Goal: Task Accomplishment & Management: Complete application form

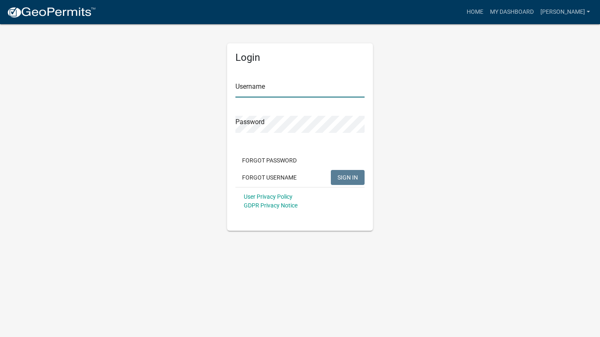
type input "[PERSON_NAME]"
click at [287, 86] on input "[PERSON_NAME]" at bounding box center [299, 88] width 129 height 17
click at [452, 139] on div "Login Username [PERSON_NAME] Password Forgot Password Forgot Username SIGN IN U…" at bounding box center [299, 126] width 475 height 207
click at [344, 179] on span "SIGN IN" at bounding box center [347, 177] width 20 height 7
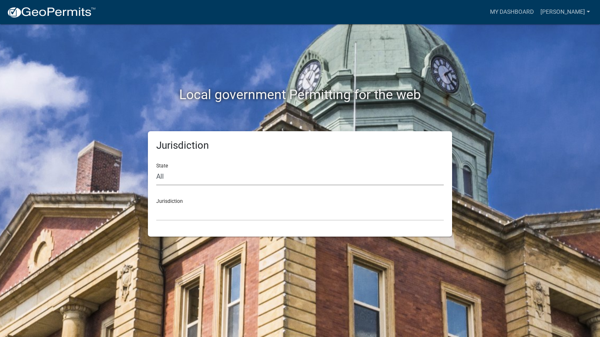
click at [213, 173] on select "All [US_STATE] [US_STATE] [US_STATE] [US_STATE] [US_STATE] [US_STATE] [US_STATE…" at bounding box center [299, 176] width 287 height 17
select select "[US_STATE]"
click at [156, 168] on select "All [US_STATE] [US_STATE] [US_STATE] [US_STATE] [US_STATE] [US_STATE] [US_STATE…" at bounding box center [299, 176] width 287 height 17
click at [210, 212] on select "City of [GEOGRAPHIC_DATA], [US_STATE] [GEOGRAPHIC_DATA], [US_STATE][PERSON_NAME…" at bounding box center [299, 212] width 287 height 17
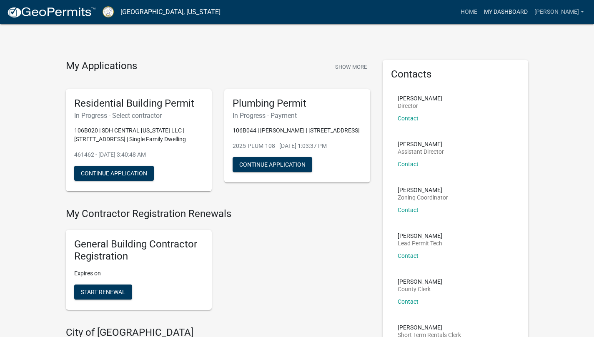
click at [523, 12] on link "My Dashboard" at bounding box center [505, 12] width 50 height 16
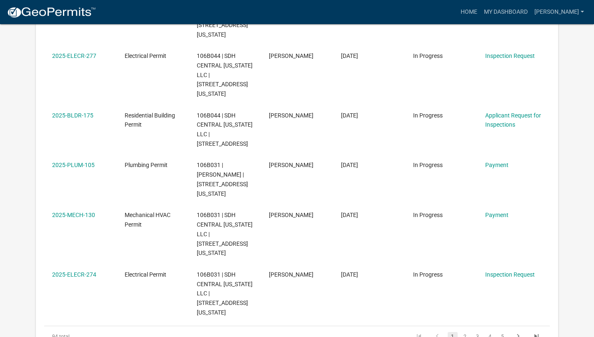
scroll to position [431, 0]
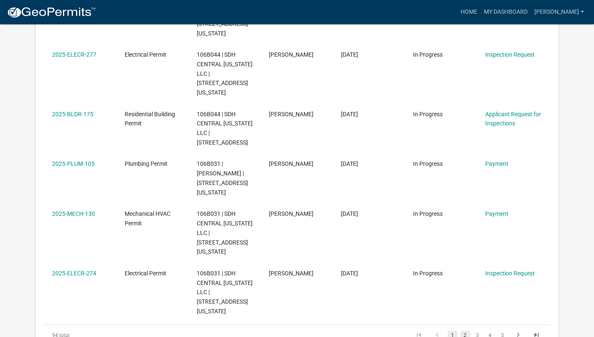
click at [465, 331] on link "2" at bounding box center [465, 335] width 10 height 9
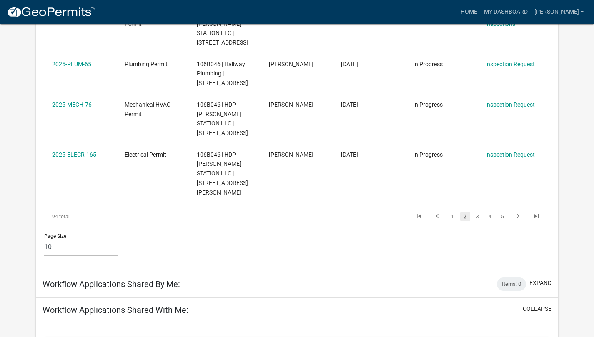
scroll to position [561, 0]
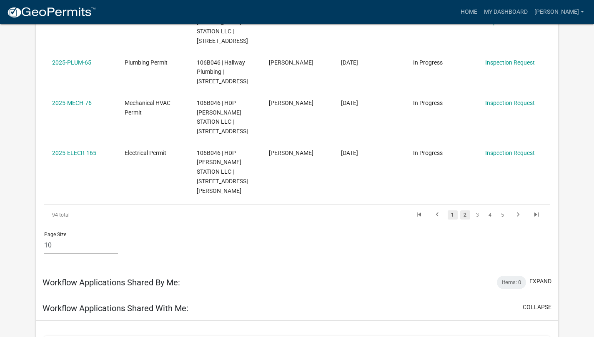
click at [452, 210] on link "1" at bounding box center [452, 214] width 10 height 9
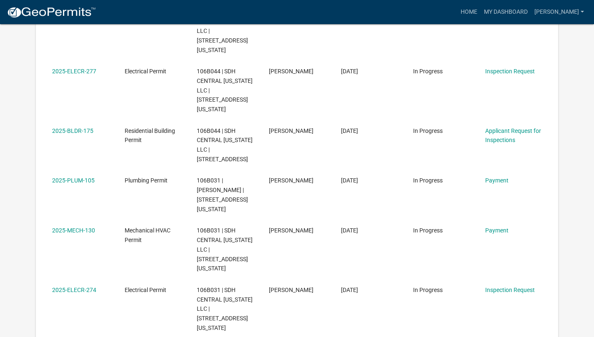
scroll to position [414, 0]
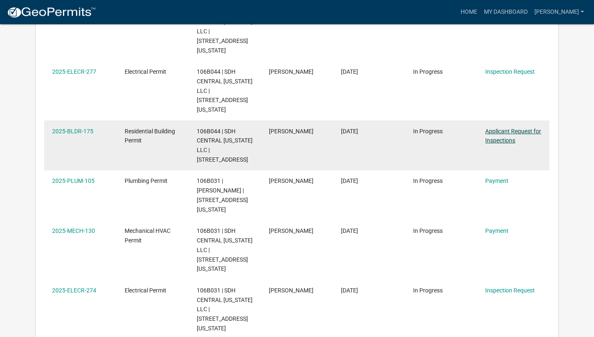
click at [507, 128] on link "Applicant Request for Inspections" at bounding box center [513, 136] width 56 height 16
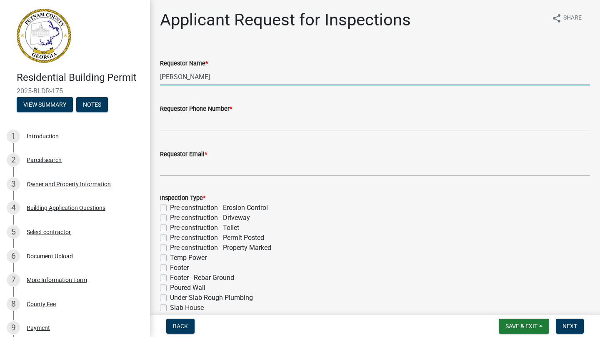
click at [252, 76] on input "Michele Rivera" at bounding box center [375, 76] width 430 height 17
click at [257, 73] on input "Michele Rivera" at bounding box center [375, 76] width 430 height 17
click at [283, 79] on input "Michele Rivera" at bounding box center [375, 76] width 430 height 17
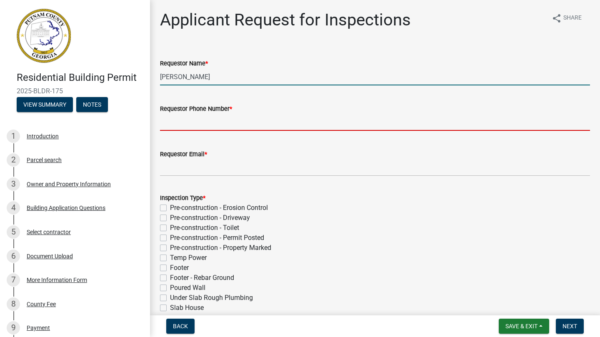
click at [290, 121] on input "Requestor Phone Number *" at bounding box center [375, 122] width 430 height 17
type input "470-726-6014"
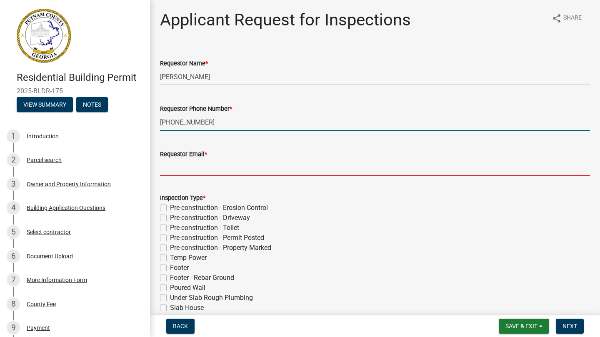
type input "dchapman@smithdouglas.com"
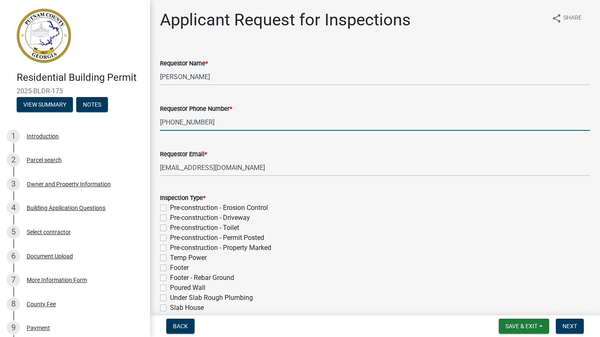
type input "08/11/2025"
select select "8"
select select "2025"
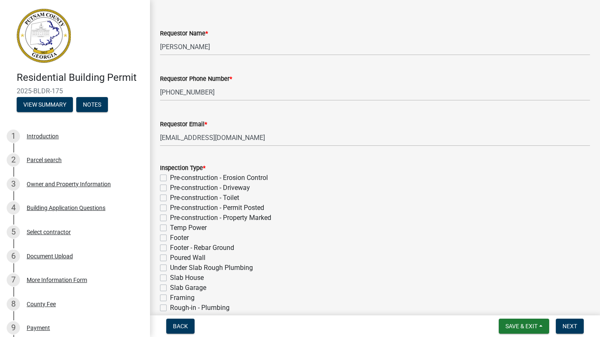
scroll to position [29, 0]
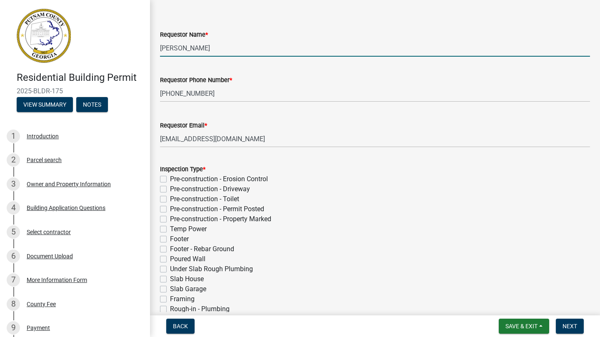
click at [312, 49] on input "Michele Rivera" at bounding box center [375, 48] width 430 height 17
click at [267, 46] on input "Michele Rivera" at bounding box center [375, 48] width 430 height 17
click at [177, 51] on input "Michele Rivera" at bounding box center [375, 48] width 430 height 17
click at [207, 47] on input "Michele Rivera" at bounding box center [375, 48] width 430 height 17
type input "M"
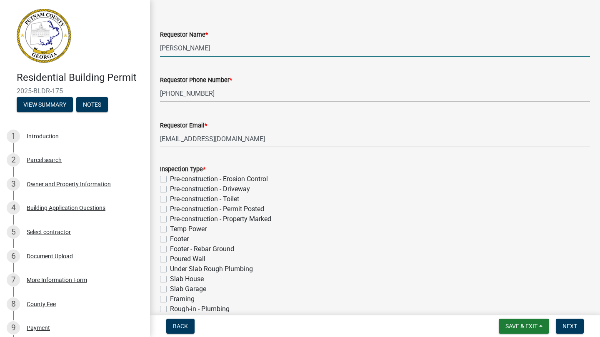
type input "Dean Chapman"
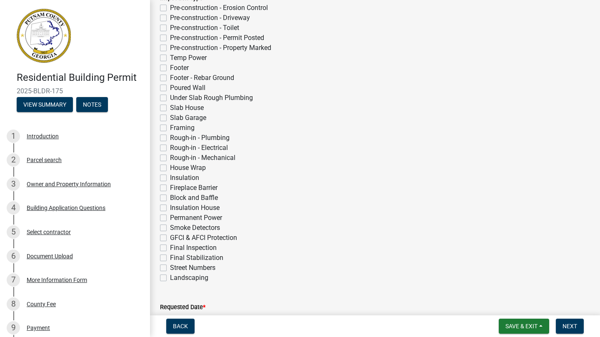
scroll to position [205, 0]
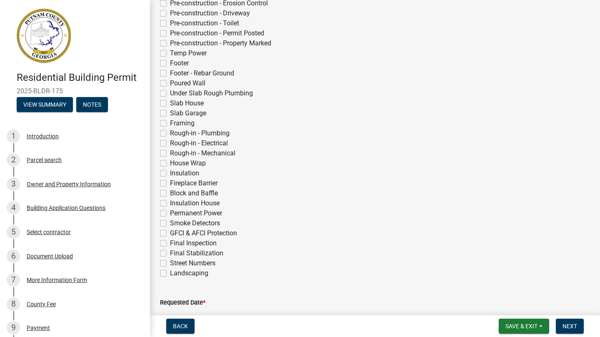
click at [170, 196] on label "Block and Baffle" at bounding box center [194, 193] width 48 height 10
click at [170, 194] on input "Block and Baffle" at bounding box center [172, 190] width 5 height 5
checkbox input "true"
checkbox input "false"
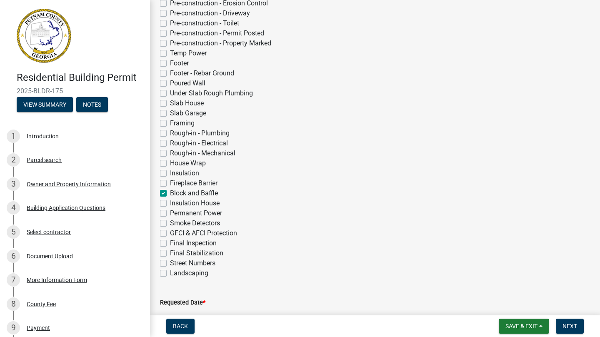
checkbox input "false"
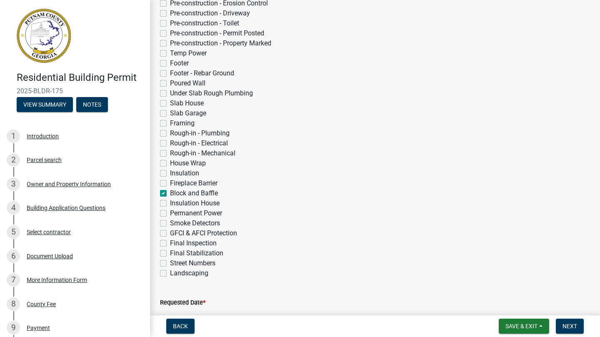
checkbox input "false"
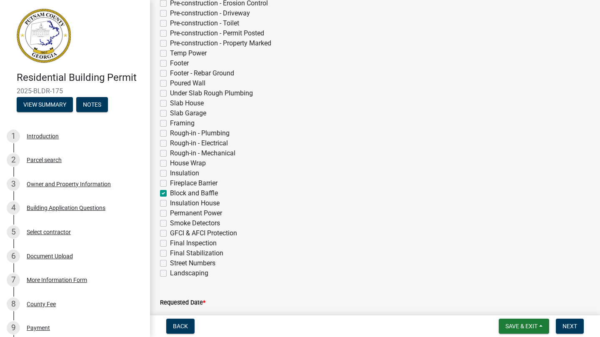
checkbox input "false"
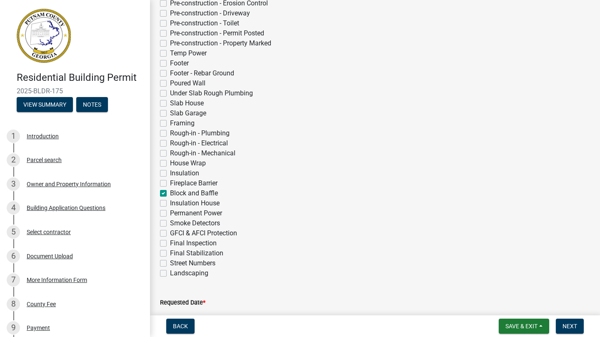
checkbox input "false"
checkbox input "true"
checkbox input "false"
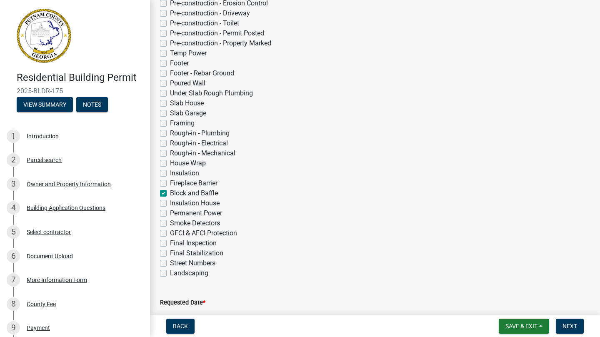
checkbox input "false"
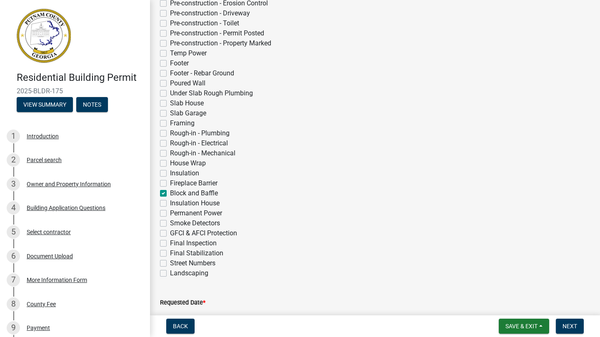
checkbox input "false"
click at [170, 206] on label "Insulation House" at bounding box center [195, 203] width 50 height 10
click at [170, 204] on input "Insulation House" at bounding box center [172, 200] width 5 height 5
checkbox input "true"
checkbox input "false"
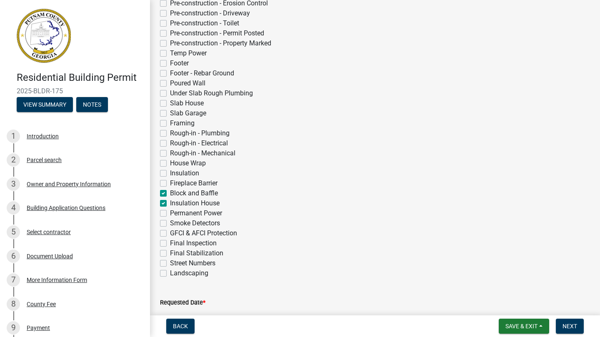
checkbox input "false"
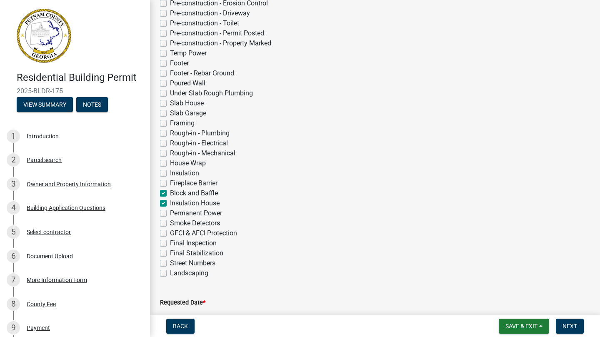
checkbox input "false"
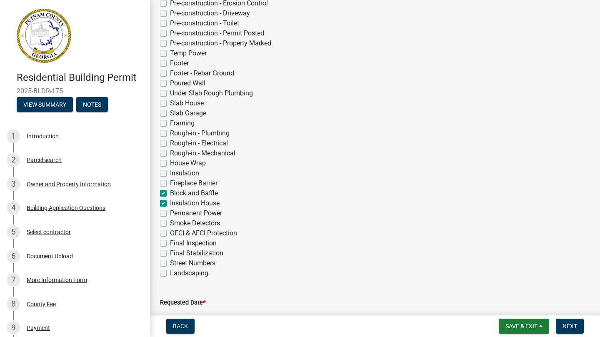
checkbox input "false"
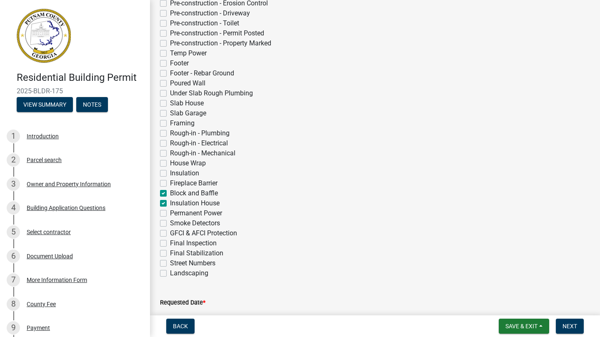
checkbox input "false"
checkbox input "true"
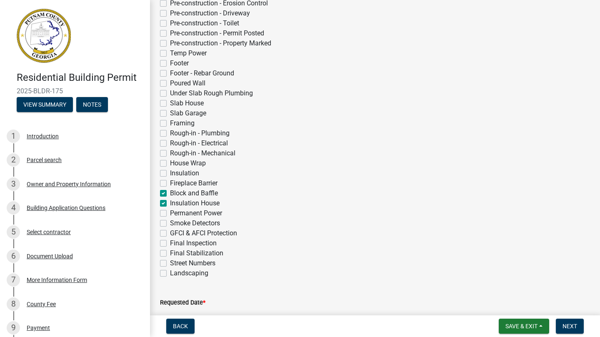
checkbox input "false"
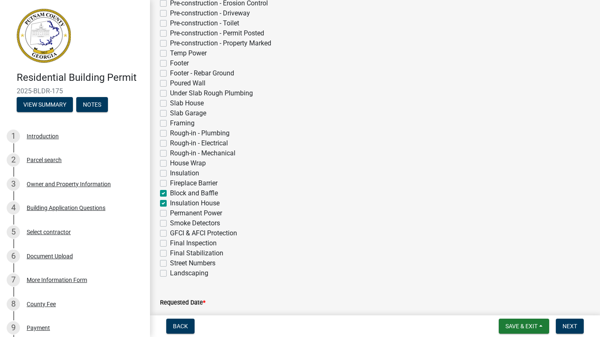
checkbox input "false"
click at [170, 205] on label "Insulation House" at bounding box center [195, 203] width 50 height 10
click at [170, 204] on input "Insulation House" at bounding box center [172, 200] width 5 height 5
checkbox input "false"
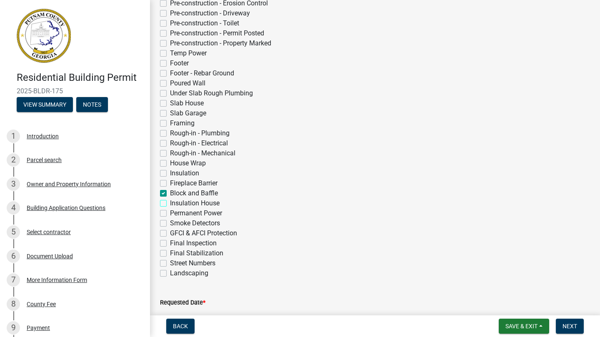
checkbox input "false"
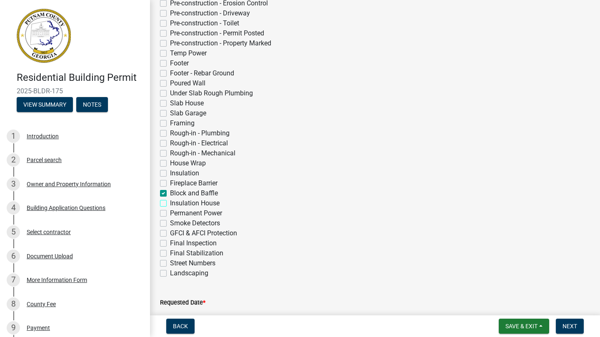
checkbox input "false"
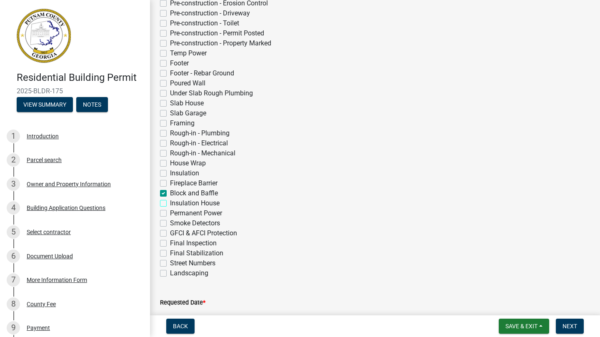
checkbox input "false"
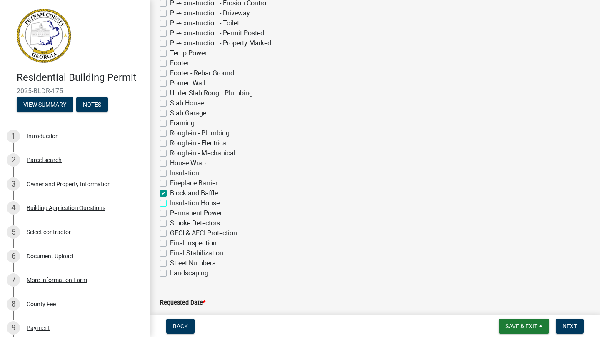
checkbox input "false"
checkbox input "true"
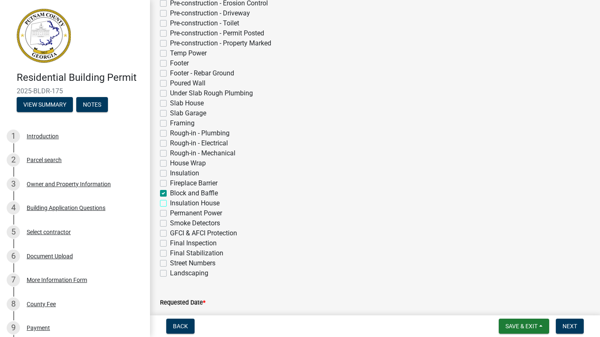
checkbox input "false"
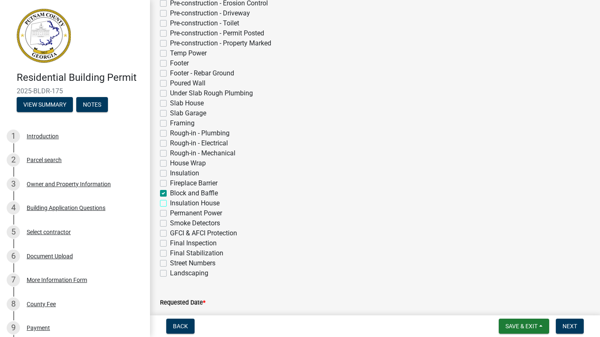
checkbox input "false"
click at [170, 173] on label "Insulation" at bounding box center [184, 173] width 29 height 10
click at [170, 173] on input "Insulation" at bounding box center [172, 170] width 5 height 5
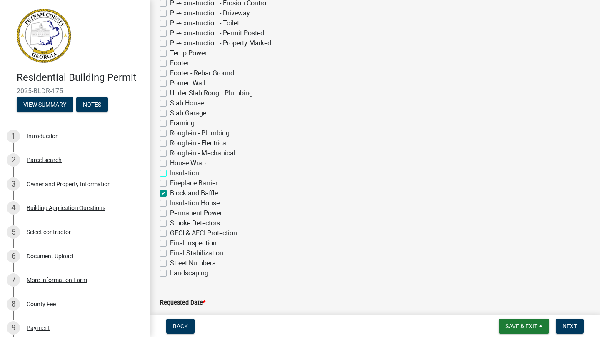
checkbox input "true"
checkbox input "false"
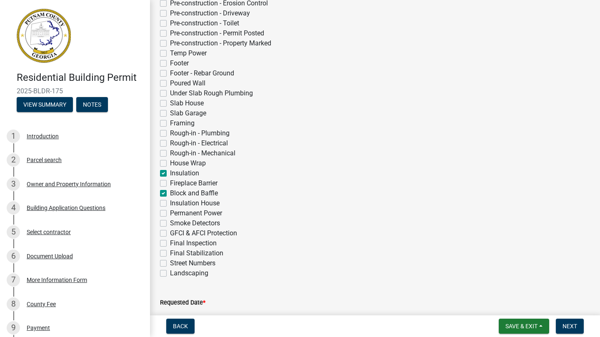
checkbox input "false"
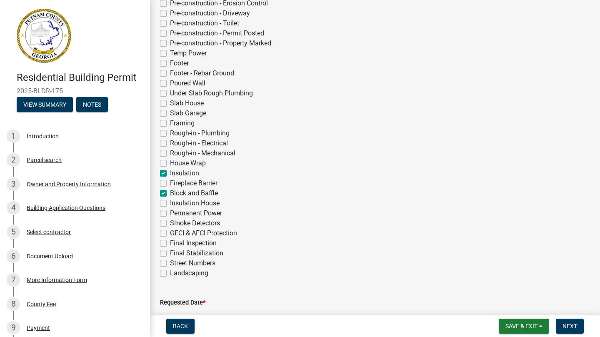
checkbox input "false"
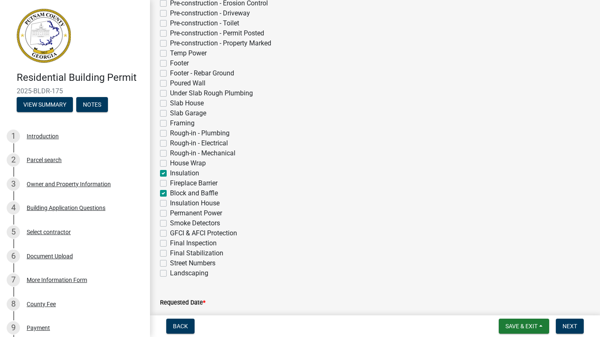
checkbox input "false"
checkbox input "true"
checkbox input "false"
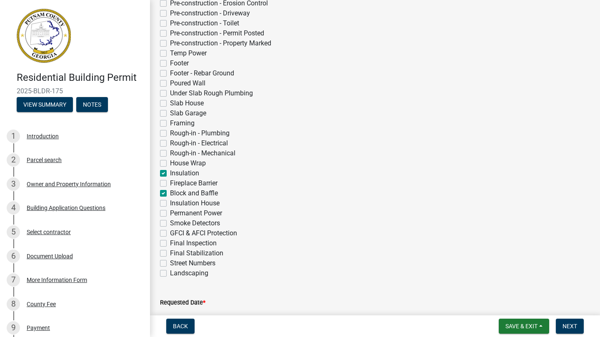
checkbox input "true"
checkbox input "false"
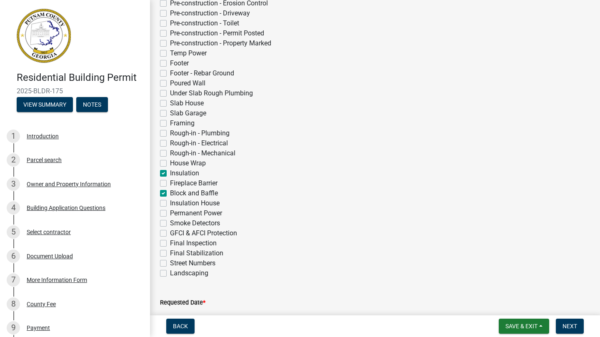
checkbox input "false"
click at [170, 185] on label "Fireplace Barrier" at bounding box center [193, 183] width 47 height 10
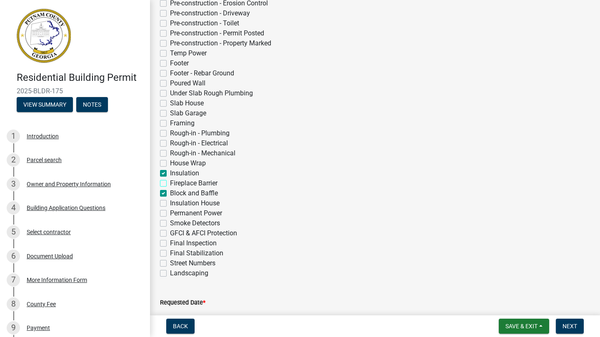
click at [170, 184] on input "Fireplace Barrier" at bounding box center [172, 180] width 5 height 5
checkbox input "true"
checkbox input "false"
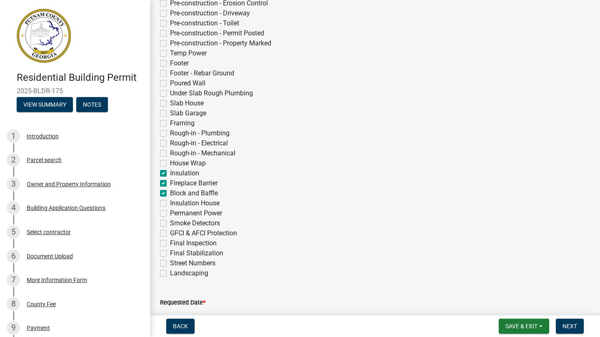
checkbox input "false"
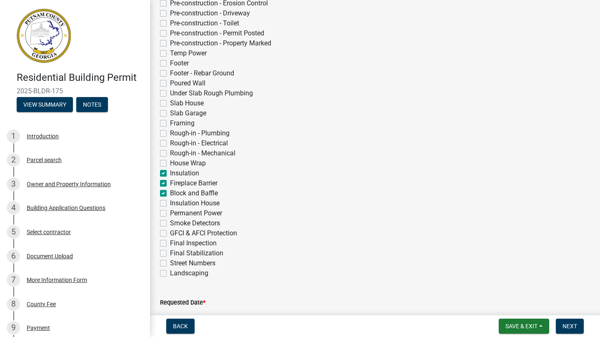
checkbox input "false"
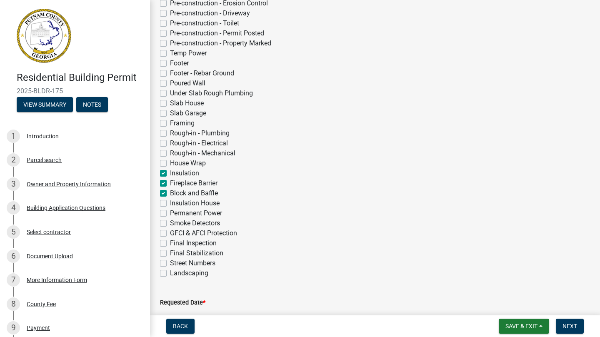
checkbox input "false"
checkbox input "true"
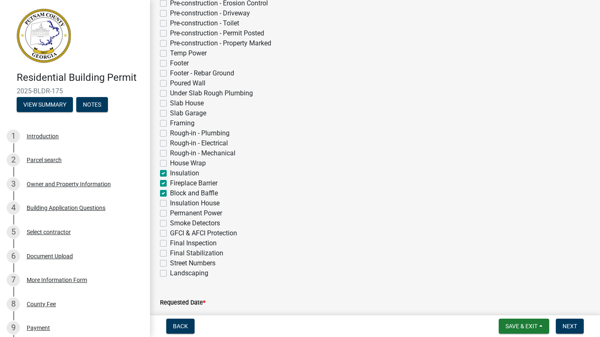
checkbox input "true"
checkbox input "false"
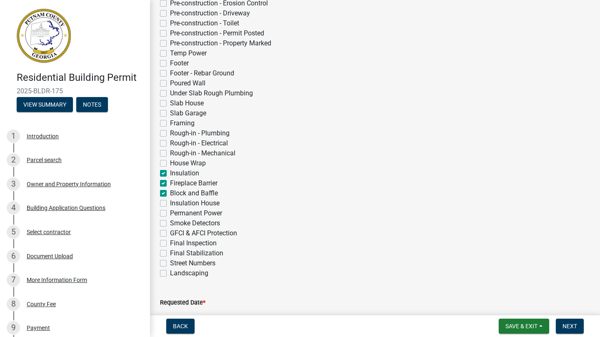
checkbox input "false"
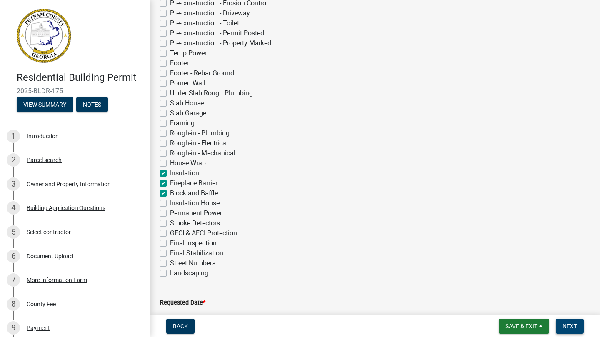
click at [570, 327] on span "Next" at bounding box center [569, 326] width 15 height 7
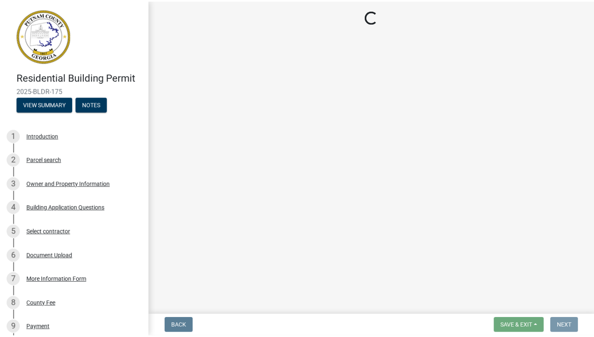
scroll to position [0, 0]
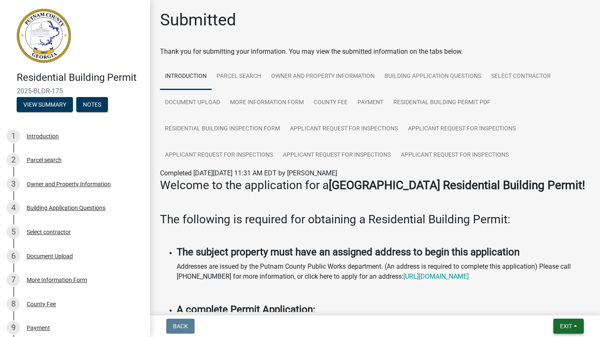
click at [575, 326] on button "Exit" at bounding box center [568, 326] width 30 height 15
click at [551, 307] on button "Save & Exit" at bounding box center [550, 305] width 67 height 20
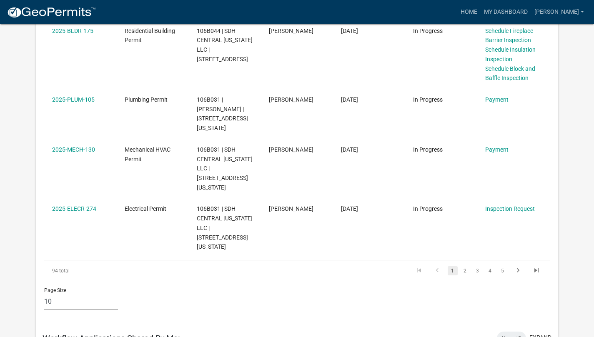
scroll to position [515, 0]
click at [494, 281] on div "Page Size 10 25 50 100" at bounding box center [297, 298] width 518 height 35
click at [465, 266] on link "2" at bounding box center [465, 270] width 10 height 9
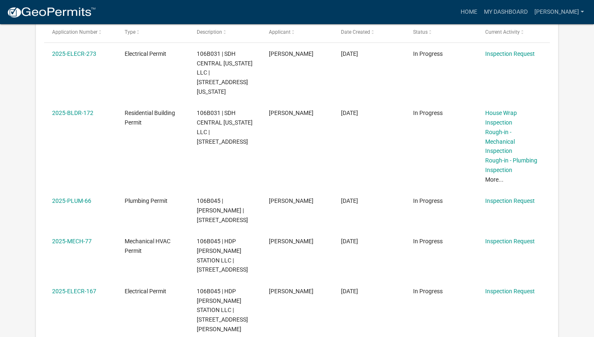
scroll to position [160, 0]
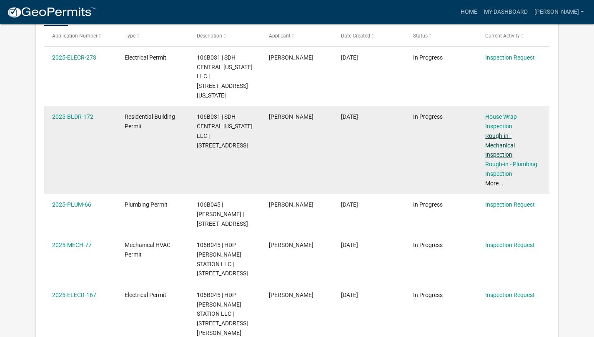
click at [503, 132] on link "Rough-in - Mechanical Inspection" at bounding box center [500, 145] width 30 height 26
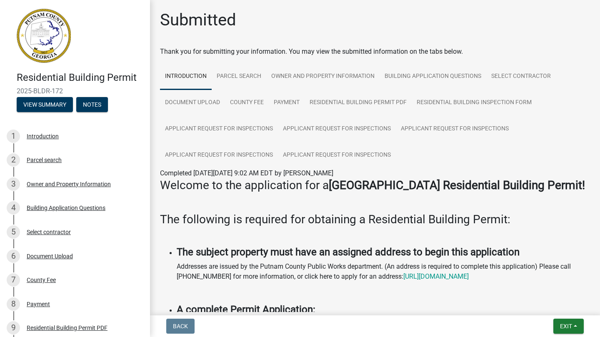
click at [572, 231] on p at bounding box center [375, 235] width 430 height 10
click at [571, 326] on span "Exit" at bounding box center [566, 326] width 12 height 7
click at [532, 282] on button "Save" at bounding box center [550, 285] width 67 height 20
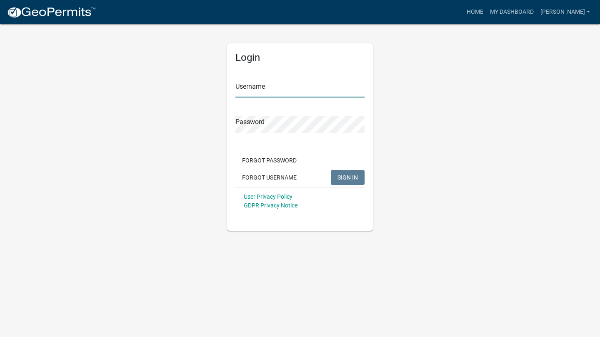
type input "[PERSON_NAME]"
click at [350, 176] on span "SIGN IN" at bounding box center [347, 177] width 20 height 7
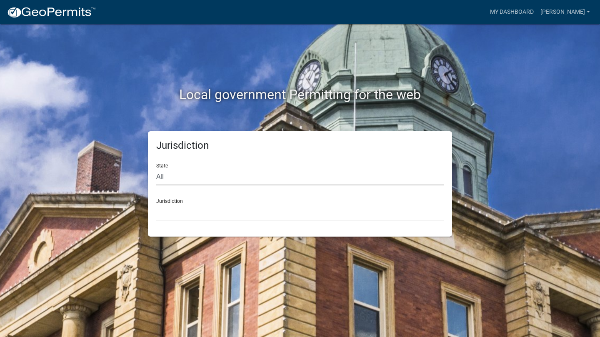
click at [316, 175] on select "All [US_STATE] [US_STATE] [US_STATE] [US_STATE] [US_STATE] [US_STATE] [US_STATE…" at bounding box center [299, 176] width 287 height 17
click at [156, 168] on select "All [US_STATE] [US_STATE] [US_STATE] [US_STATE] [US_STATE] [US_STATE] [US_STATE…" at bounding box center [299, 176] width 287 height 17
click at [205, 175] on select "All [US_STATE] [US_STATE] [US_STATE] [US_STATE] [US_STATE] [US_STATE] [US_STATE…" at bounding box center [299, 176] width 287 height 17
select select "[US_STATE]"
click at [156, 168] on select "All [US_STATE] [US_STATE] [US_STATE] [US_STATE] [US_STATE] [US_STATE] [US_STATE…" at bounding box center [299, 176] width 287 height 17
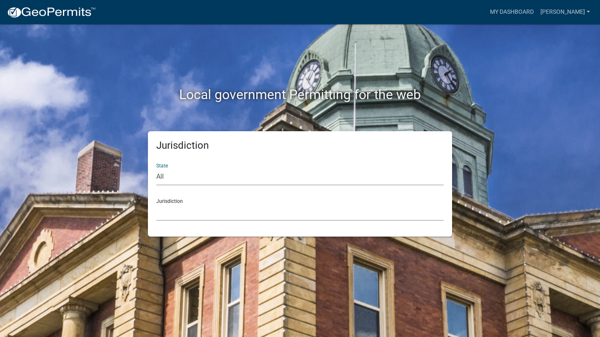
click at [209, 207] on select "City of [GEOGRAPHIC_DATA], [US_STATE] [GEOGRAPHIC_DATA], [US_STATE][PERSON_NAME…" at bounding box center [299, 212] width 287 height 17
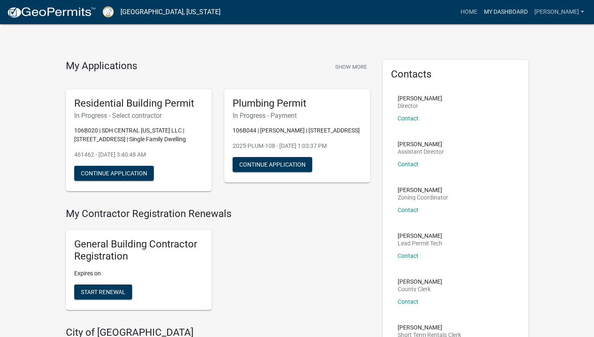
click at [531, 11] on link "My Dashboard" at bounding box center [505, 12] width 50 height 16
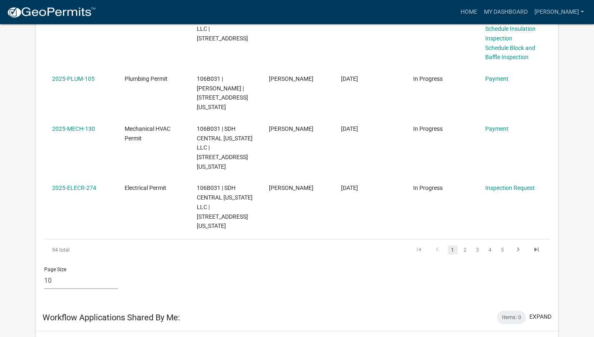
scroll to position [536, 0]
click at [465, 245] on link "2" at bounding box center [465, 249] width 10 height 9
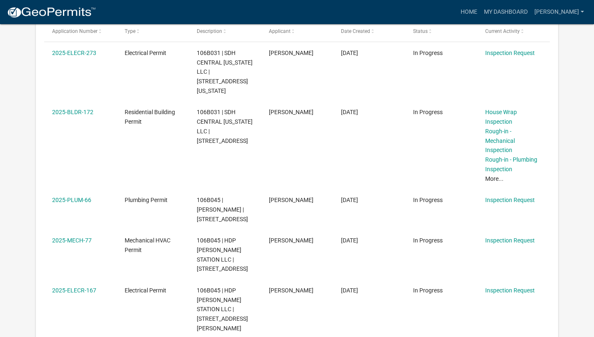
scroll to position [163, 0]
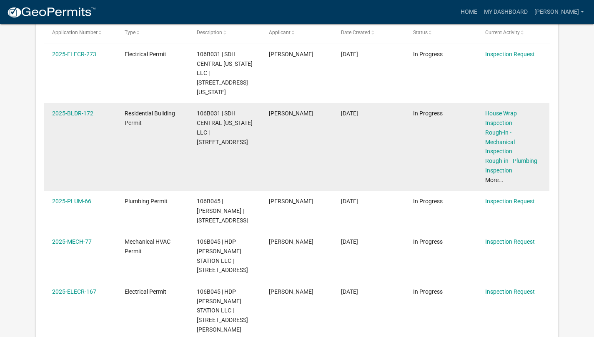
click at [491, 177] on link "More..." at bounding box center [494, 180] width 18 height 7
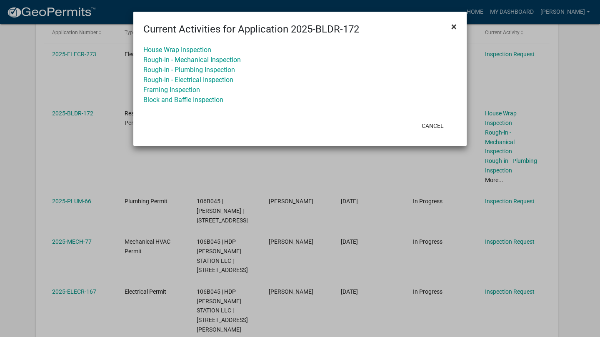
click at [454, 26] on span "×" at bounding box center [453, 27] width 5 height 12
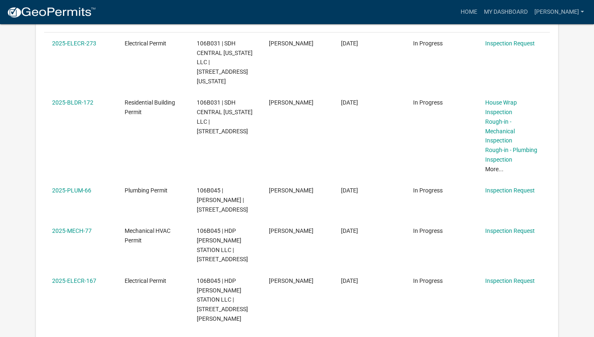
scroll to position [175, 0]
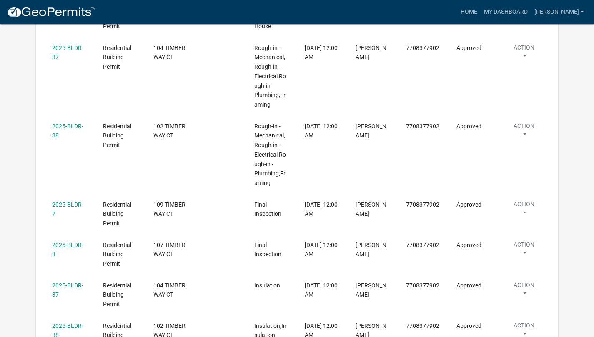
scroll to position [2212, 0]
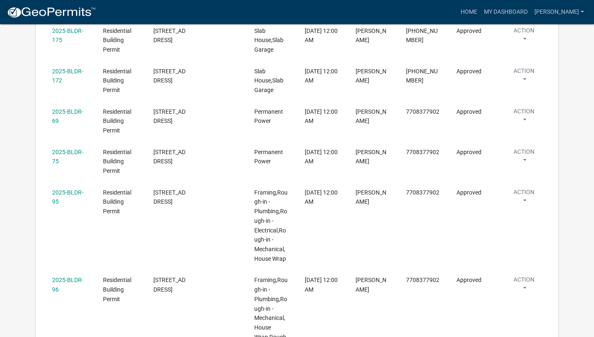
scroll to position [2259, 0]
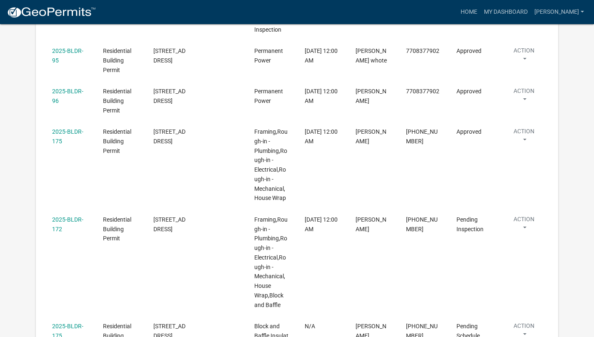
scroll to position [2251, 0]
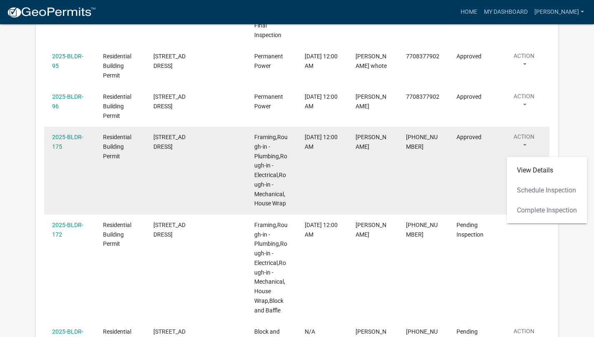
click at [547, 127] on datatable-body-cell "Action View Details Schedule Inspection Complete Inspection" at bounding box center [524, 171] width 50 height 88
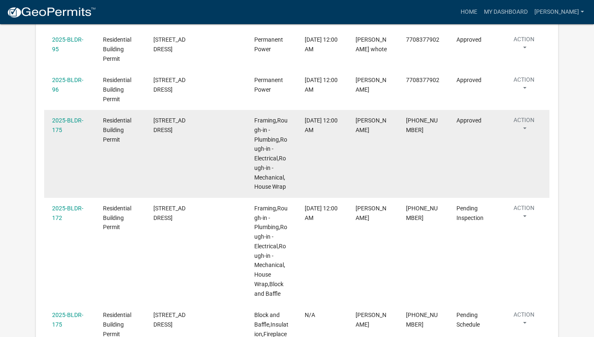
scroll to position [2269, 0]
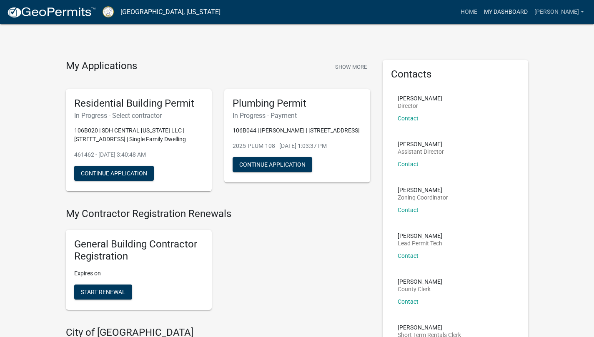
click at [529, 12] on link "My Dashboard" at bounding box center [505, 12] width 50 height 16
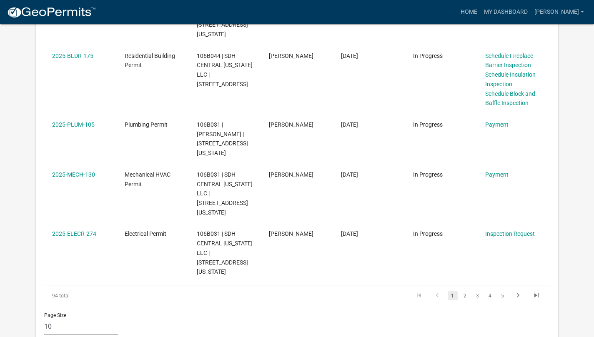
scroll to position [489, 0]
click at [465, 292] on link "2" at bounding box center [465, 296] width 10 height 9
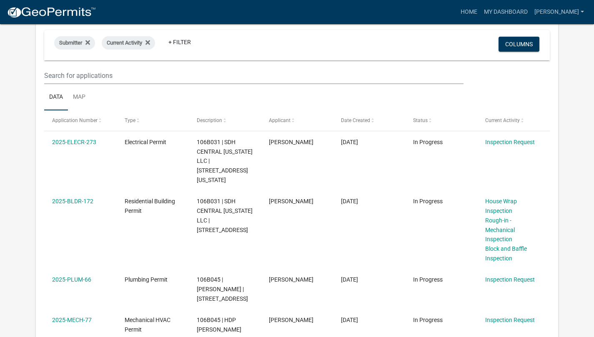
scroll to position [77, 0]
